Goal: Task Accomplishment & Management: Manage account settings

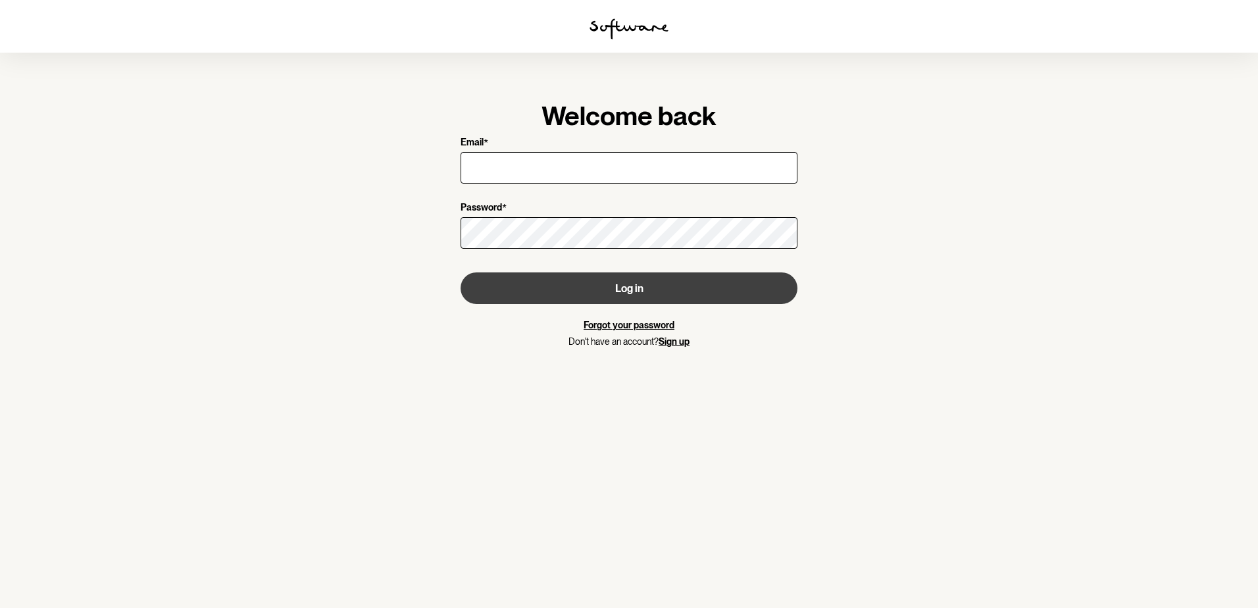
type input "[EMAIL_ADDRESS][DOMAIN_NAME]"
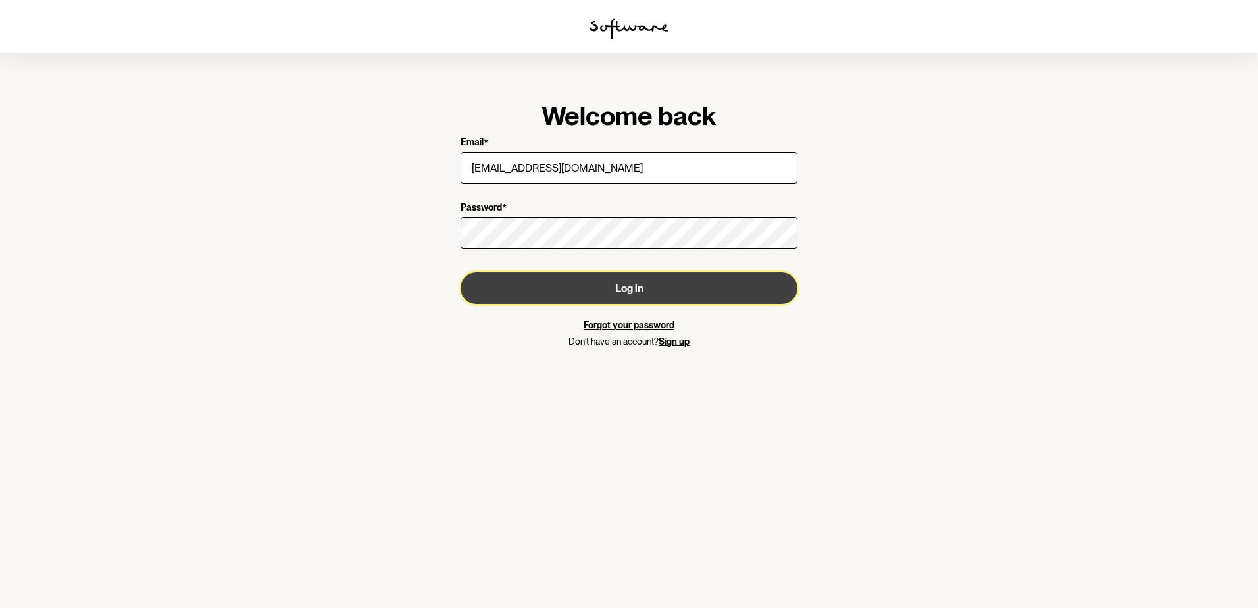
click at [550, 285] on button "Log in" at bounding box center [629, 288] width 337 height 32
